Goal: Navigation & Orientation: Find specific page/section

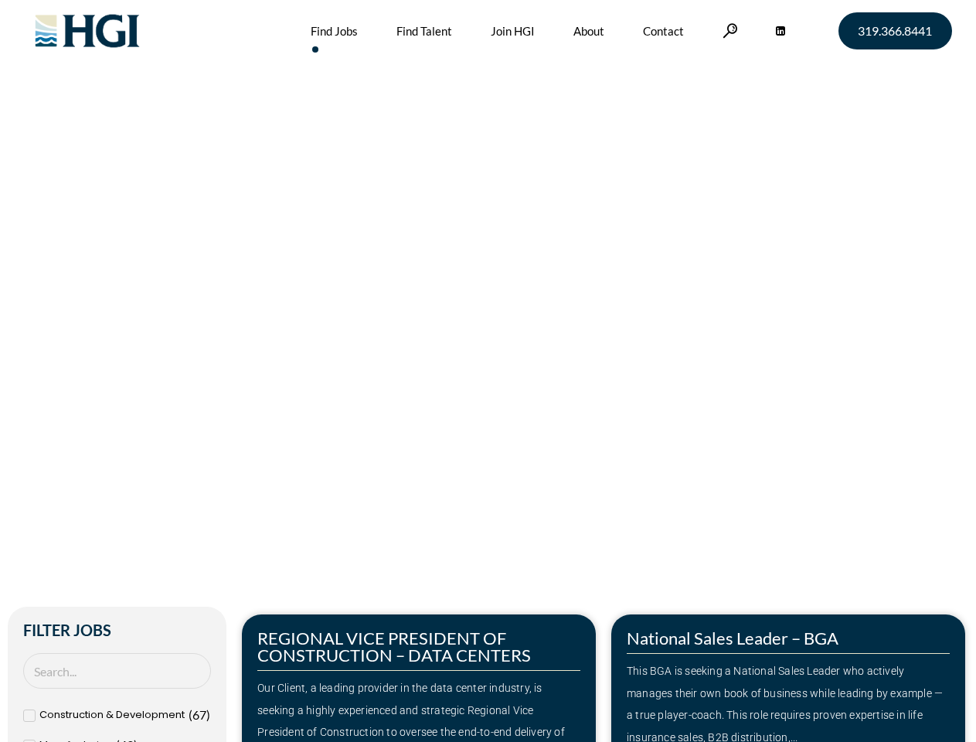
click at [488, 371] on div "Make Your Next Move Home » Jobs" at bounding box center [488, 326] width 881 height 653
click at [728, 30] on link at bounding box center [730, 30] width 15 height 15
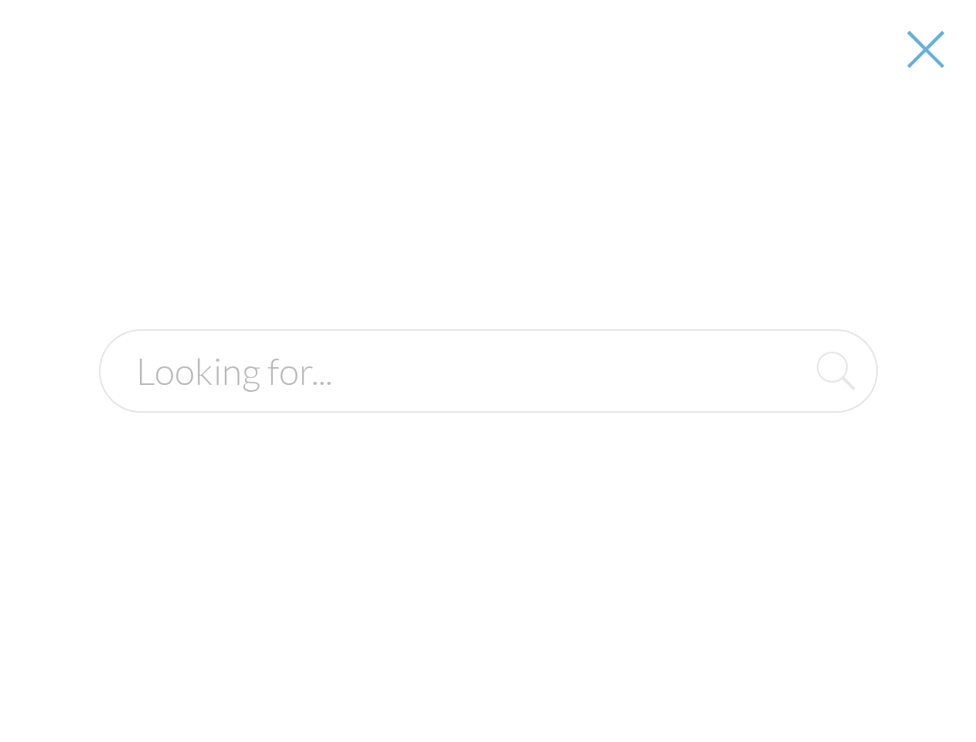
click at [419, 678] on div "Our Client, a leading provider in the data center industry, is seeking a highly…" at bounding box center [418, 721] width 323 height 89
